Goal: Information Seeking & Learning: Learn about a topic

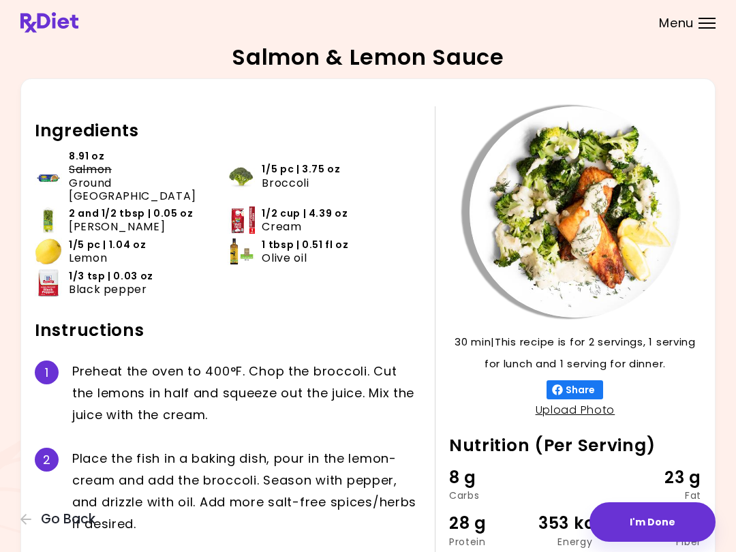
click at [37, 513] on button "Go Back" at bounding box center [61, 519] width 82 height 15
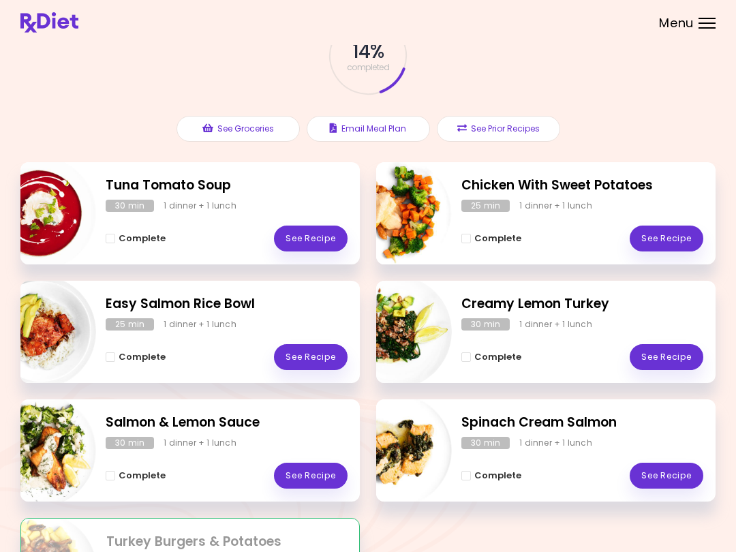
scroll to position [85, 0]
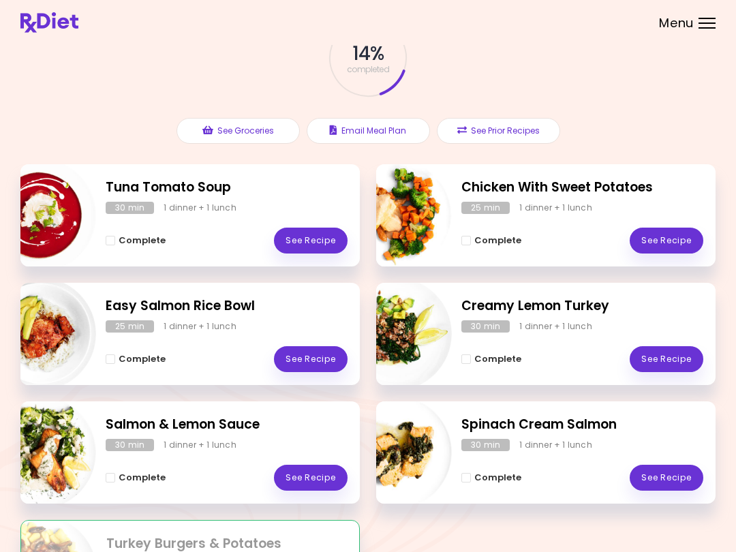
click at [671, 350] on link "See Recipe" at bounding box center [667, 359] width 74 height 26
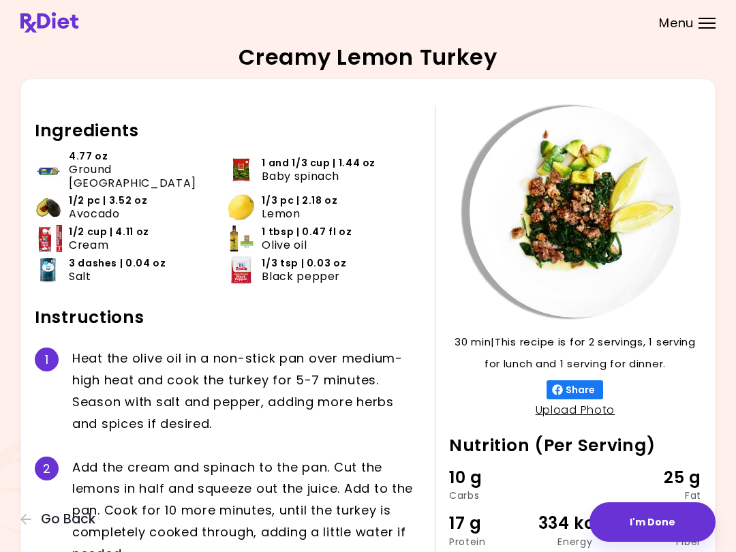
click at [37, 509] on div "2 A d d t h e c r e a m a n d s p i n a c h t o t h e p a n . C u t t h e l e m…" at bounding box center [228, 511] width 387 height 130
click at [70, 508] on div "2 A d d t h e c r e a m a n d s p i n a c h t o t h e p a n . C u t t h e l e m…" at bounding box center [228, 511] width 387 height 130
click at [67, 363] on div "1 H e a t t h e o l i v e o i l i n a n o n - s t i c k p a n o v e r m e d i u…" at bounding box center [228, 391] width 387 height 108
click at [72, 516] on span "Go Back" at bounding box center [68, 519] width 55 height 15
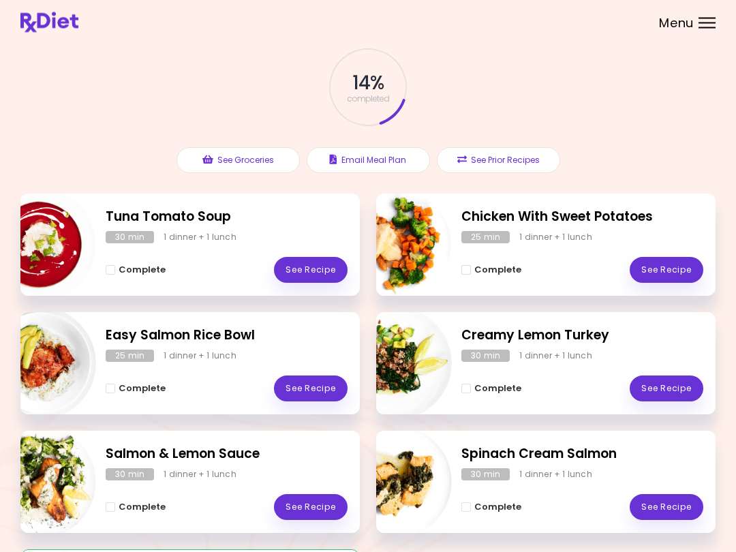
scroll to position [57, 0]
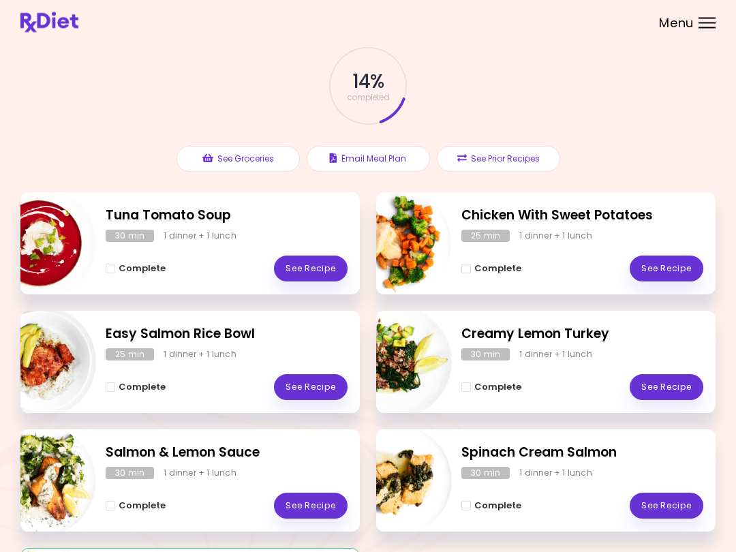
click at [667, 500] on link "See Recipe" at bounding box center [667, 507] width 74 height 26
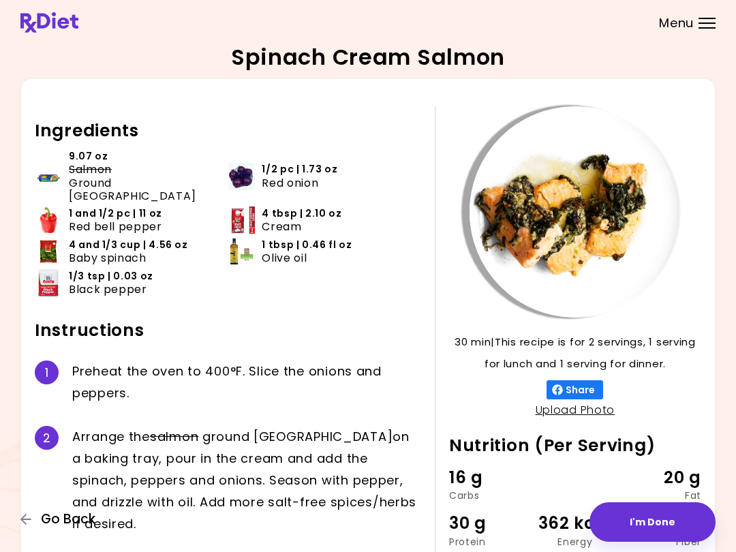
click at [53, 523] on span "Go Back" at bounding box center [68, 519] width 55 height 15
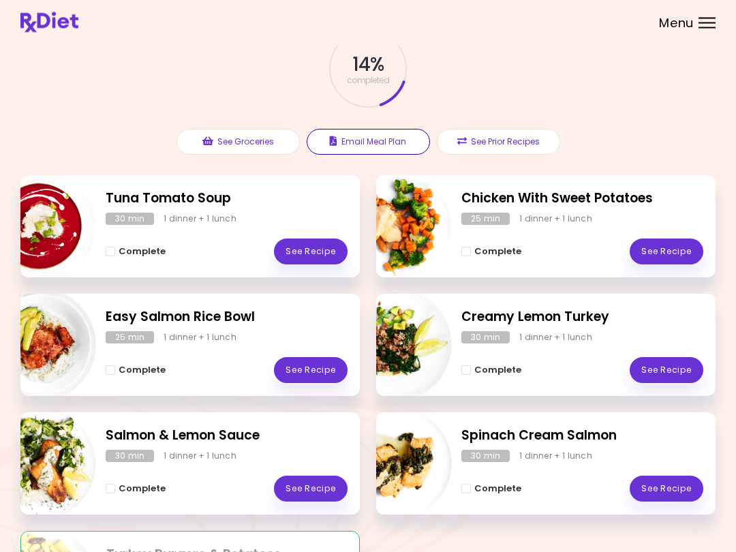
scroll to position [76, 0]
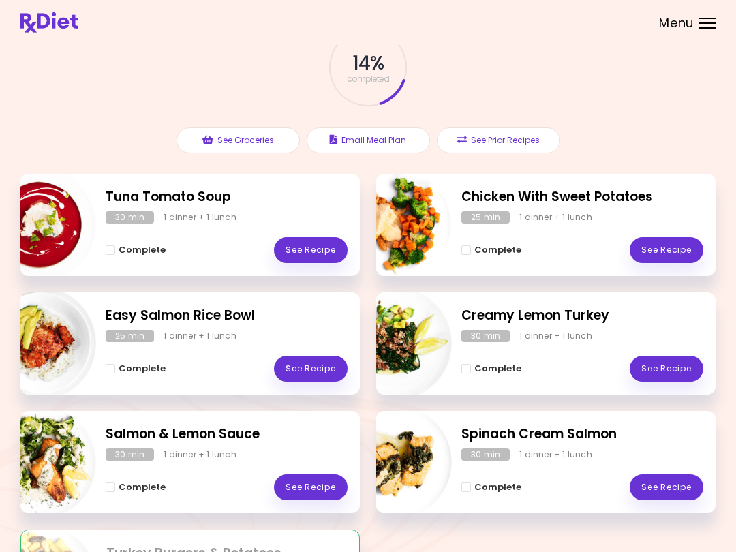
click at [342, 357] on link "See Recipe" at bounding box center [311, 369] width 74 height 26
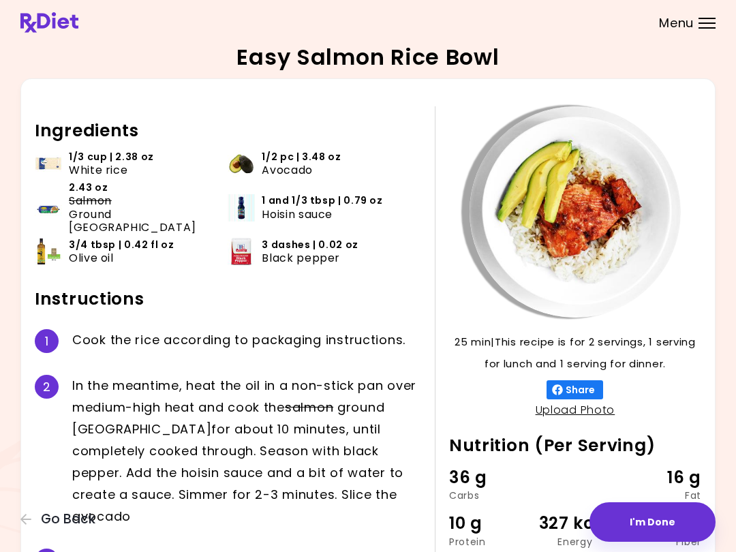
click at [320, 477] on div "In the meantime, heat the oil in a non-stick pan over medium-high heat and cook…" at bounding box center [246, 451] width 349 height 152
click at [47, 515] on span "Go Back" at bounding box center [68, 519] width 55 height 15
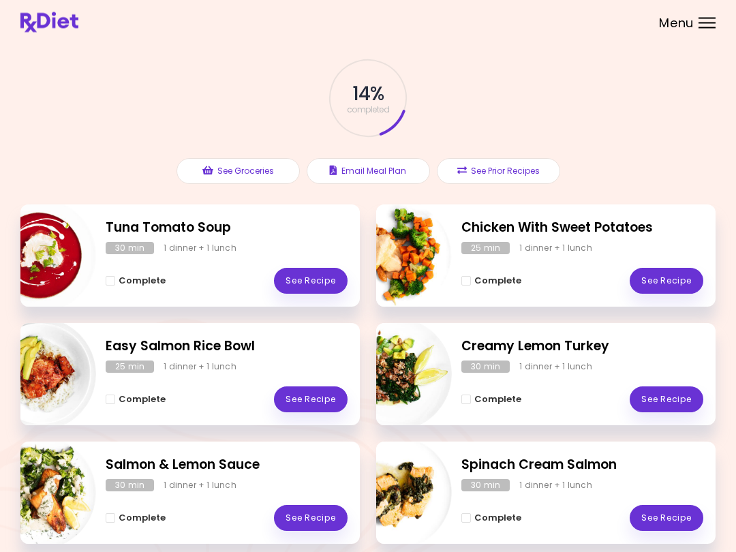
scroll to position [46, 0]
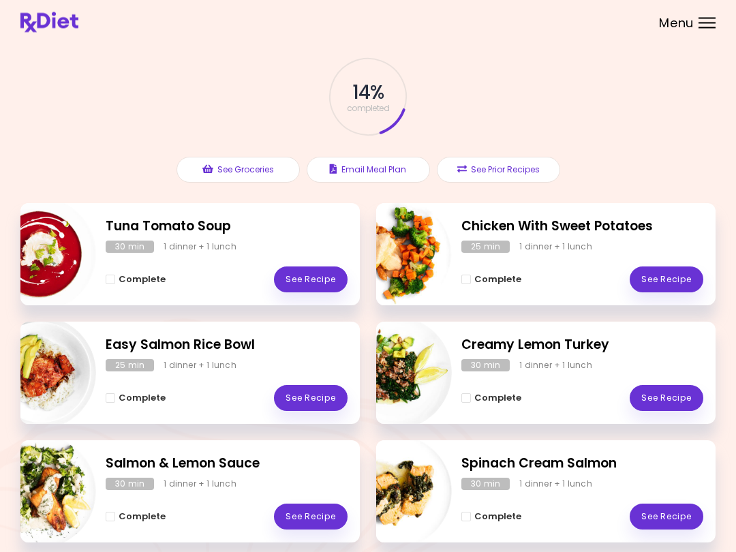
click at [309, 504] on link "See Recipe" at bounding box center [311, 517] width 74 height 26
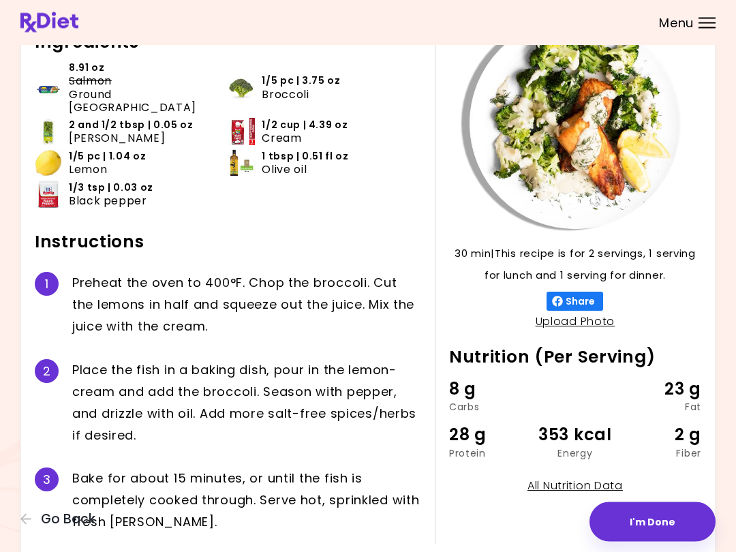
scroll to position [89, 0]
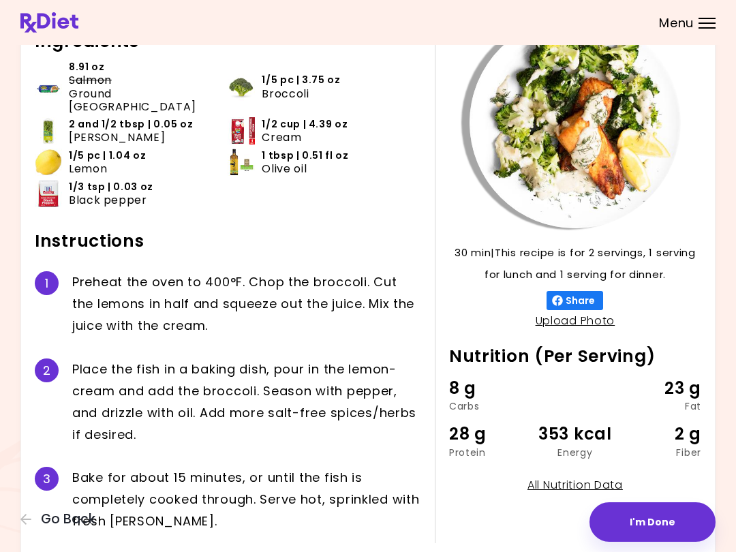
click at [708, 317] on div "30 min 30 min | This recipe is for 2 servings, 1 serving for lunch and 1 servin…" at bounding box center [367, 280] width 695 height 582
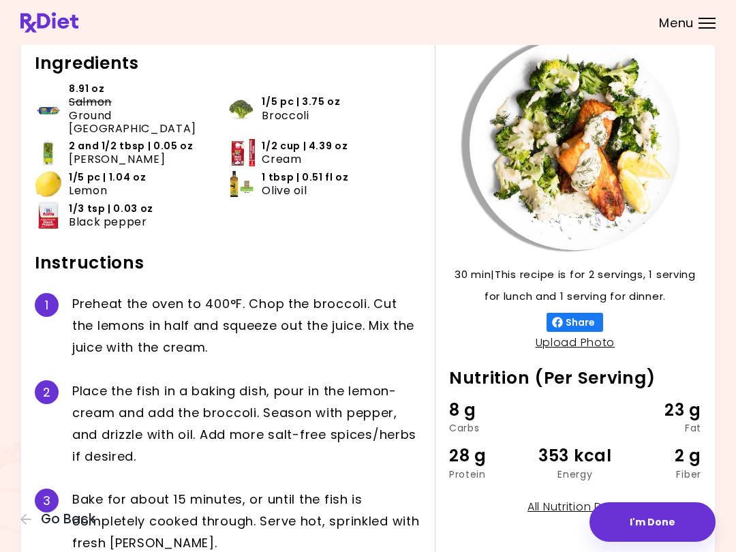
scroll to position [67, 0]
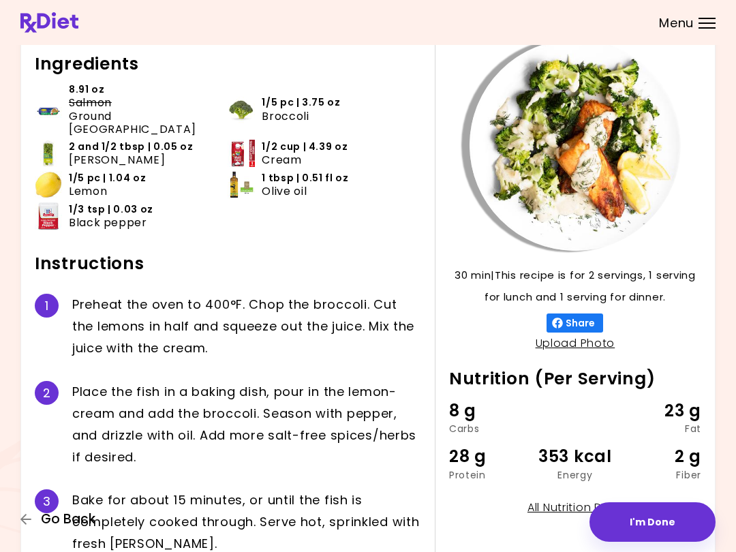
click at [67, 517] on span "Go Back" at bounding box center [68, 519] width 55 height 15
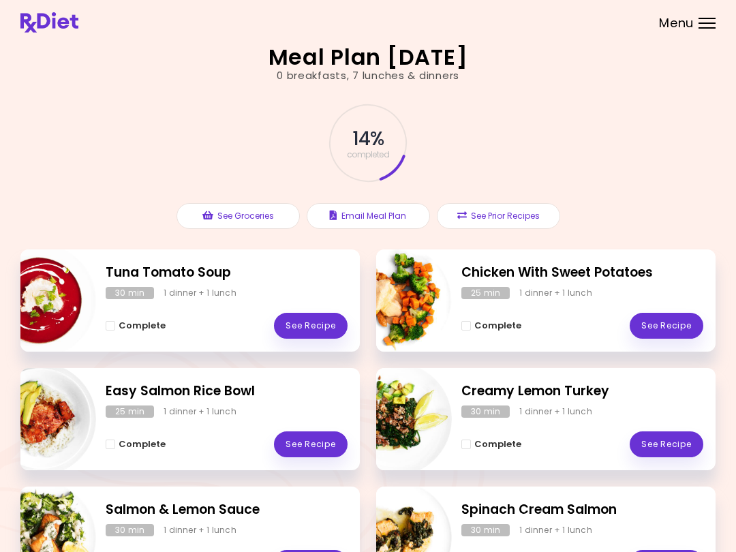
click at [226, 519] on div "Salmon & Lemon Sauce 30 min 1 dinner + 1 lunch Complete See Recipe" at bounding box center [189, 538] width 339 height 102
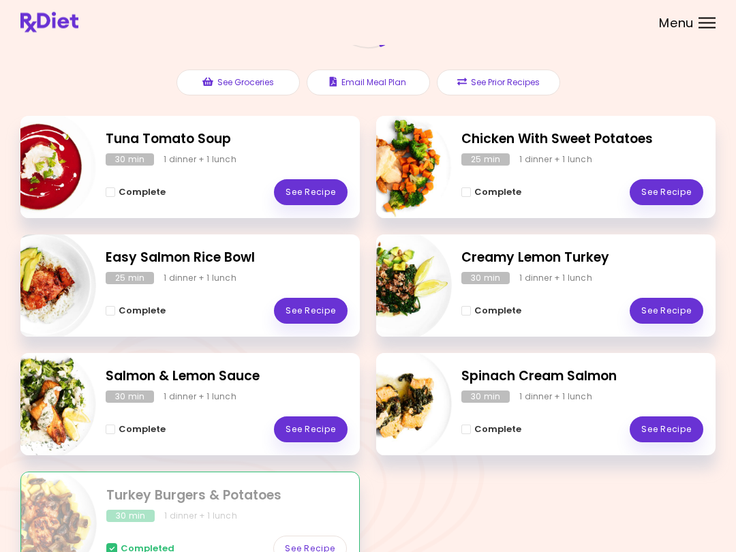
scroll to position [134, 0]
click at [312, 438] on link "See Recipe" at bounding box center [311, 429] width 74 height 26
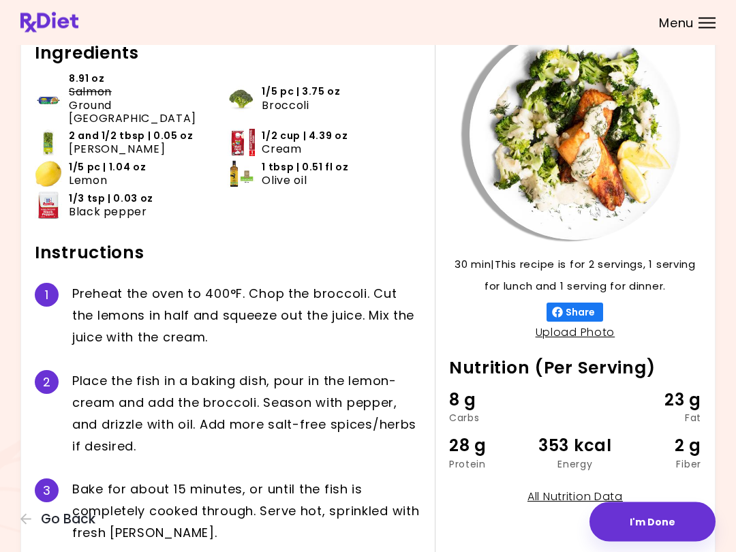
scroll to position [77, 0]
